Goal: Communication & Community: Connect with others

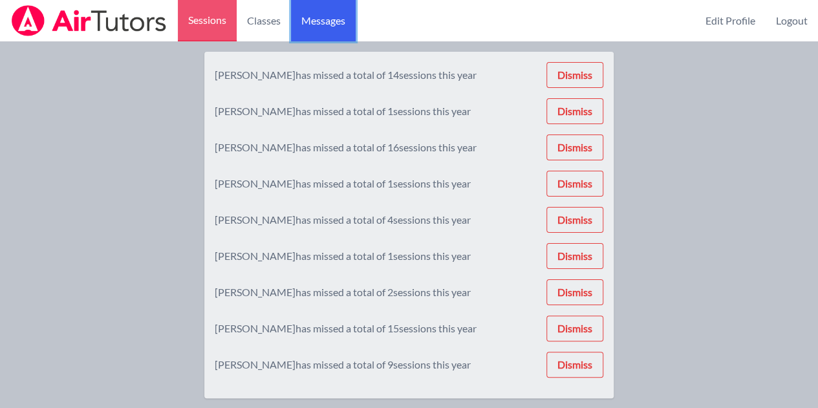
click at [312, 32] on link "Messages" at bounding box center [323, 20] width 65 height 41
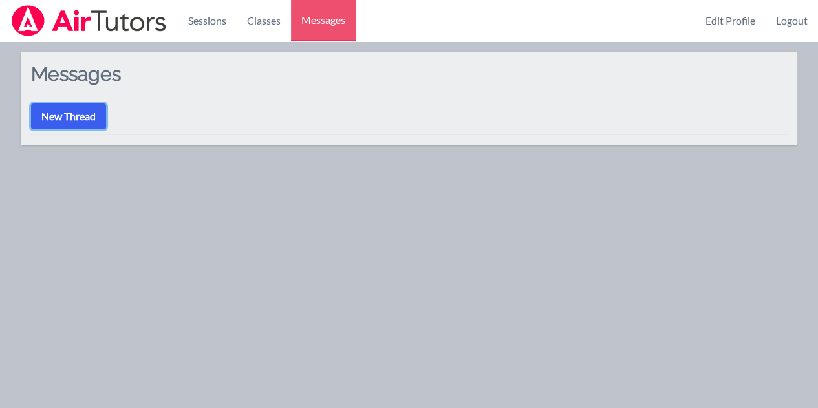
click at [74, 112] on button "New Thread" at bounding box center [68, 116] width 75 height 26
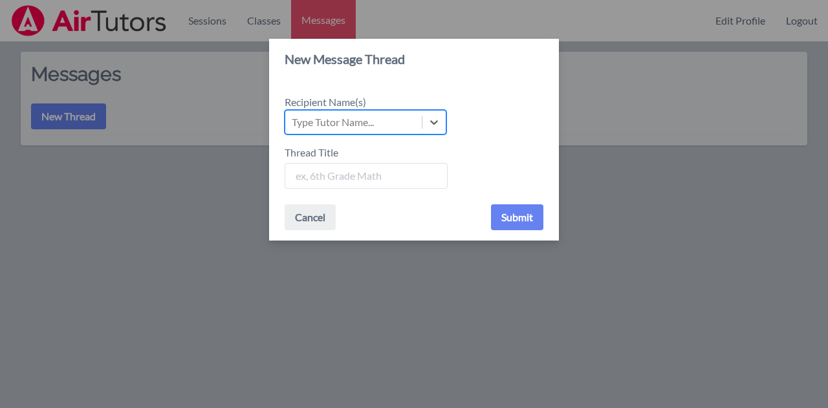
click at [331, 125] on div "Type Tutor Name..." at bounding box center [333, 122] width 82 height 16
click at [293, 125] on input "Recipient Name(s) Select is focused ,type to refine list, press Down to open th…" at bounding box center [292, 122] width 1 height 16
click at [440, 131] on div at bounding box center [433, 122] width 23 height 23
click at [293, 130] on input "Recipient Name(s) Use Up and Down to choose options, press Enter to select the …" at bounding box center [292, 122] width 1 height 16
click at [437, 126] on icon at bounding box center [433, 122] width 13 height 13
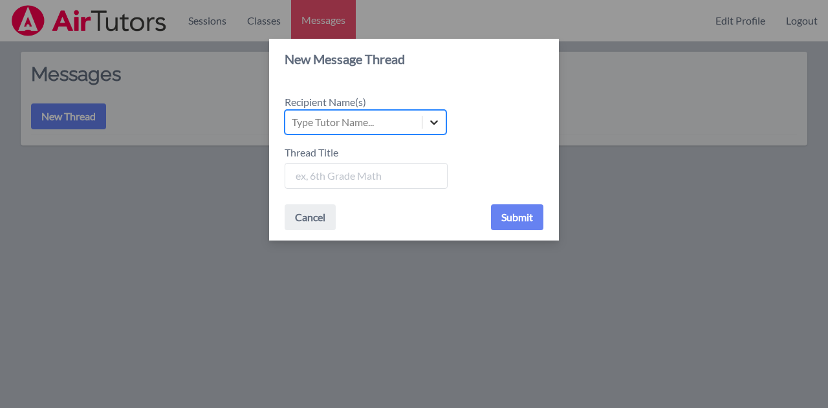
click at [293, 126] on input "Recipient Name(s) Select is focused ,type to refine list, press Down to open th…" at bounding box center [292, 122] width 1 height 16
click at [463, 126] on div "Type Tutor Name..." at bounding box center [414, 122] width 259 height 25
click at [293, 126] on input "Recipient Name(s) Type Tutor Name..." at bounding box center [292, 122] width 1 height 16
click at [316, 222] on button "Cancel" at bounding box center [310, 217] width 51 height 26
